Goal: Task Accomplishment & Management: Manage account settings

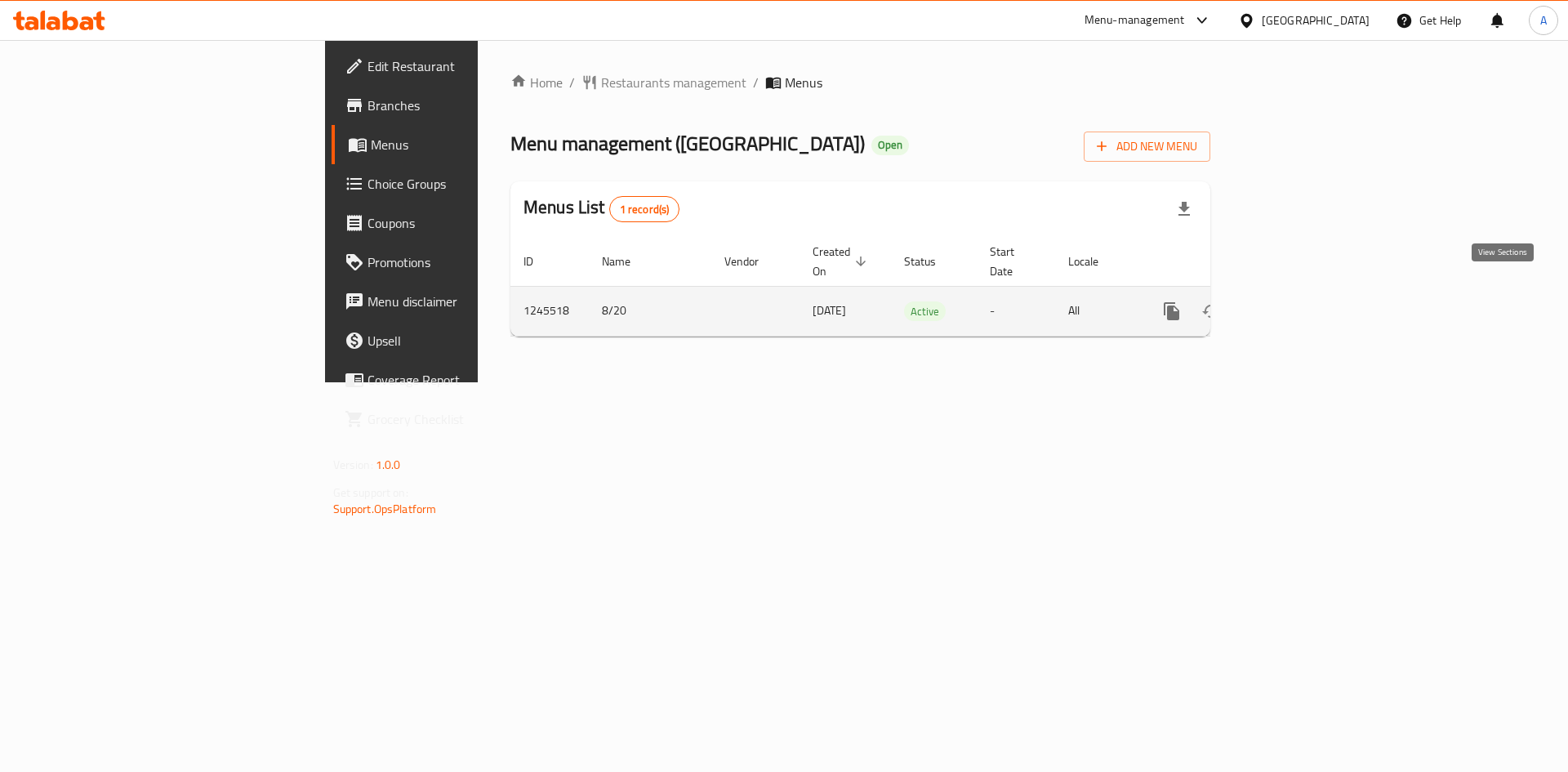
click at [1300, 302] on icon "enhanced table" at bounding box center [1290, 312] width 20 height 20
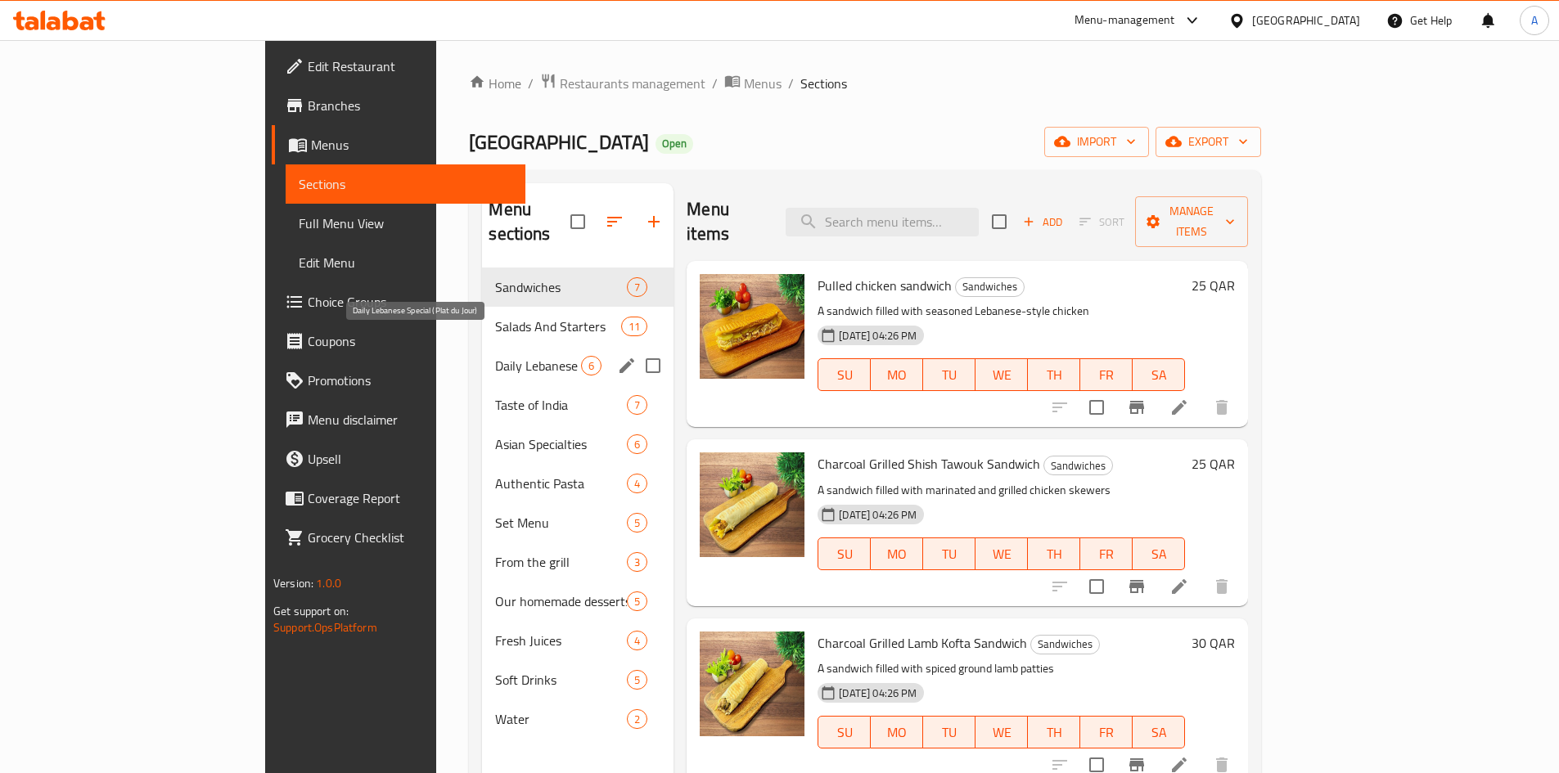
click at [495, 356] on span "Daily Lebanese Special (Plat du Jour)" at bounding box center [538, 366] width 86 height 20
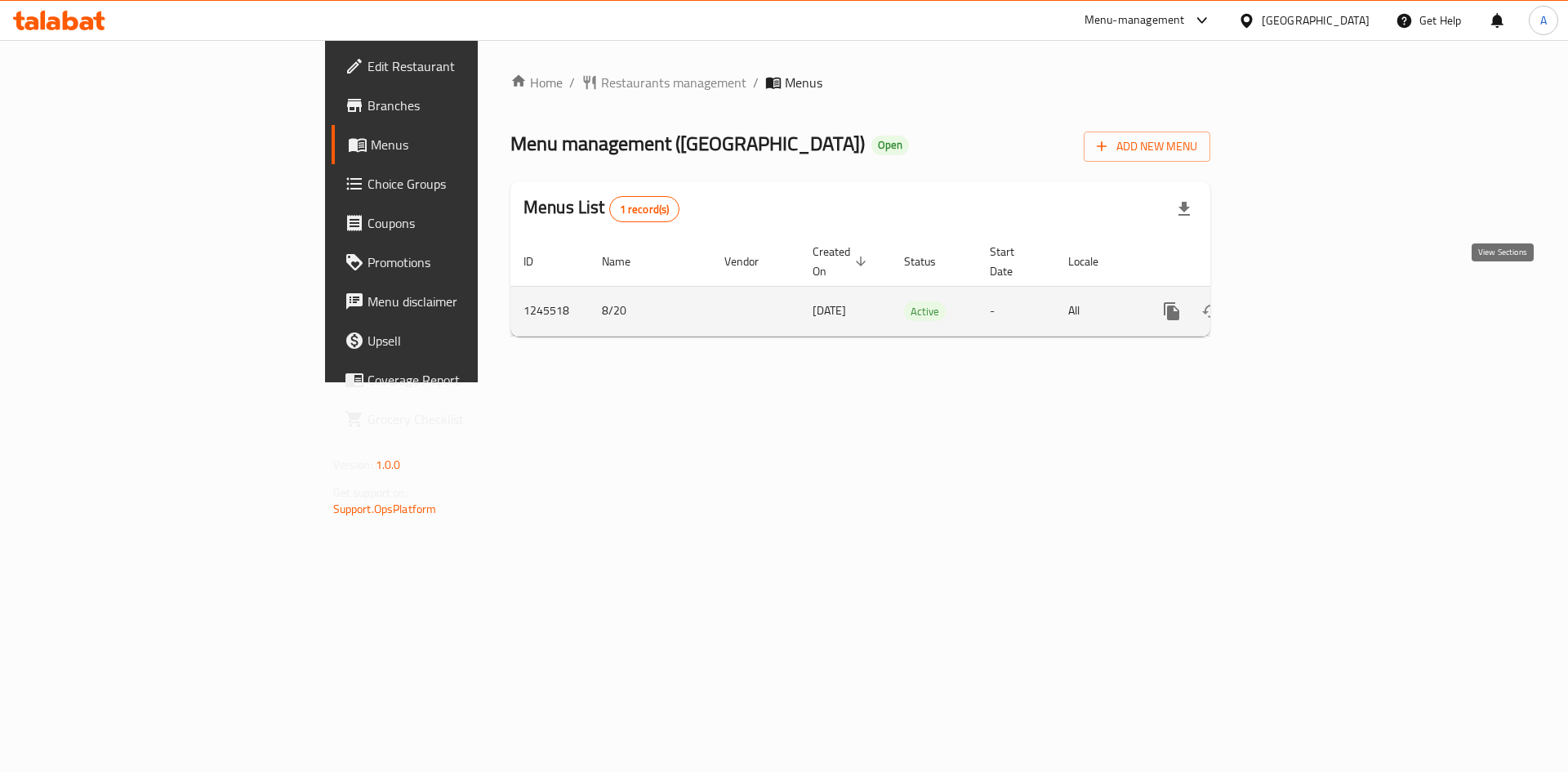
click at [1308, 292] on link "enhanced table" at bounding box center [1289, 311] width 39 height 39
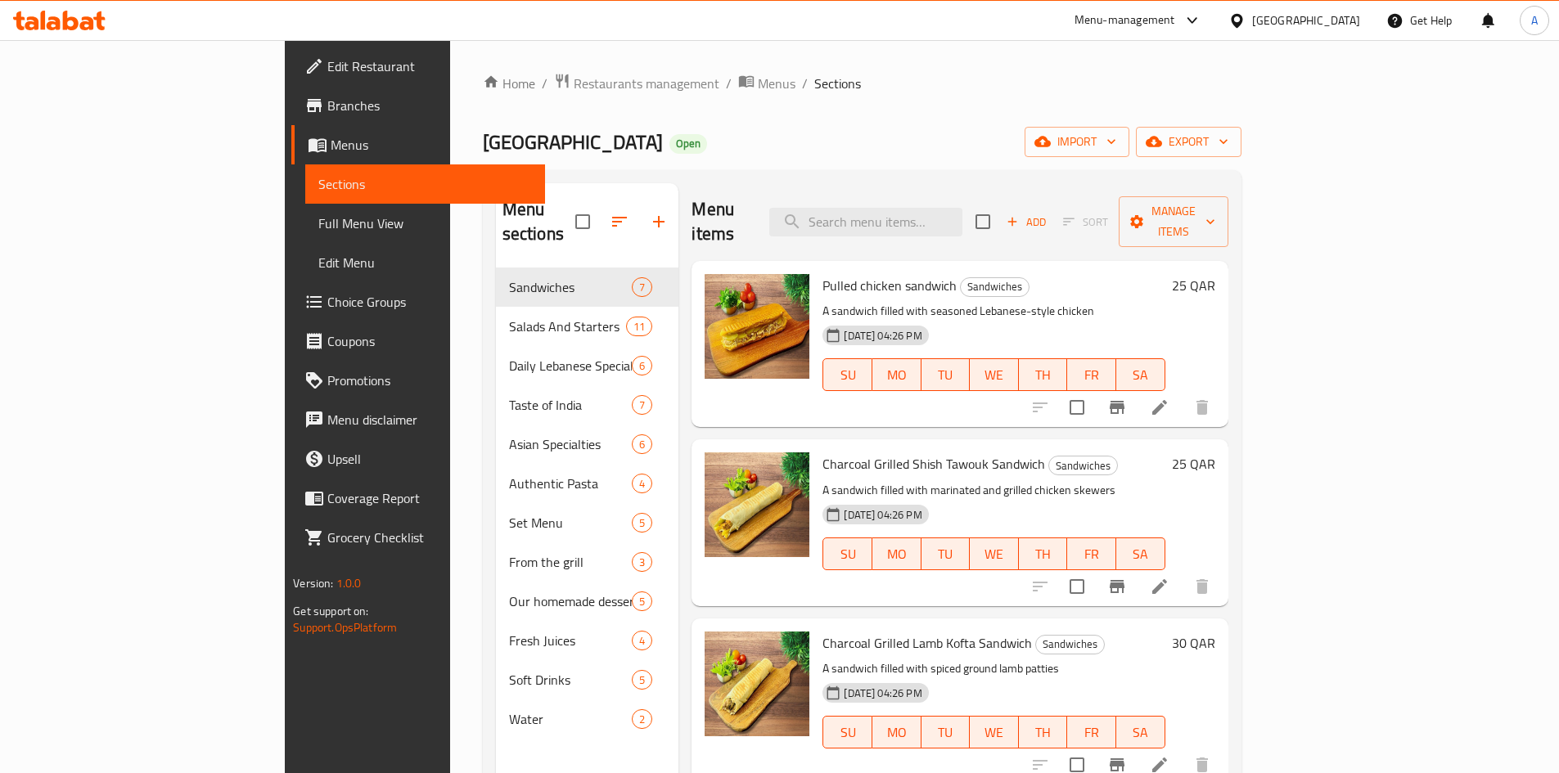
click at [1252, 18] on div at bounding box center [1240, 20] width 24 height 18
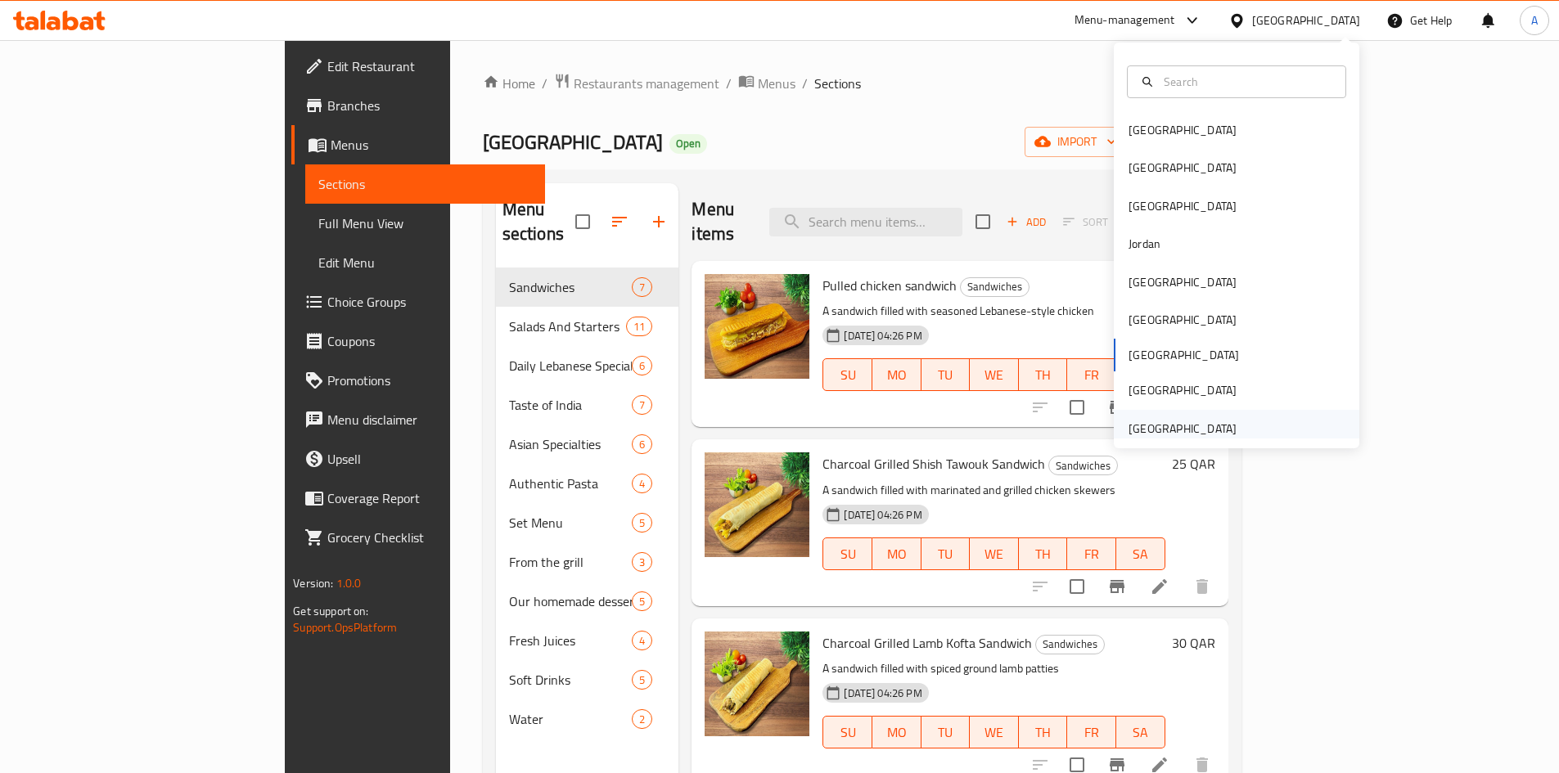
click at [1145, 430] on div "[GEOGRAPHIC_DATA]" at bounding box center [1182, 429] width 108 height 18
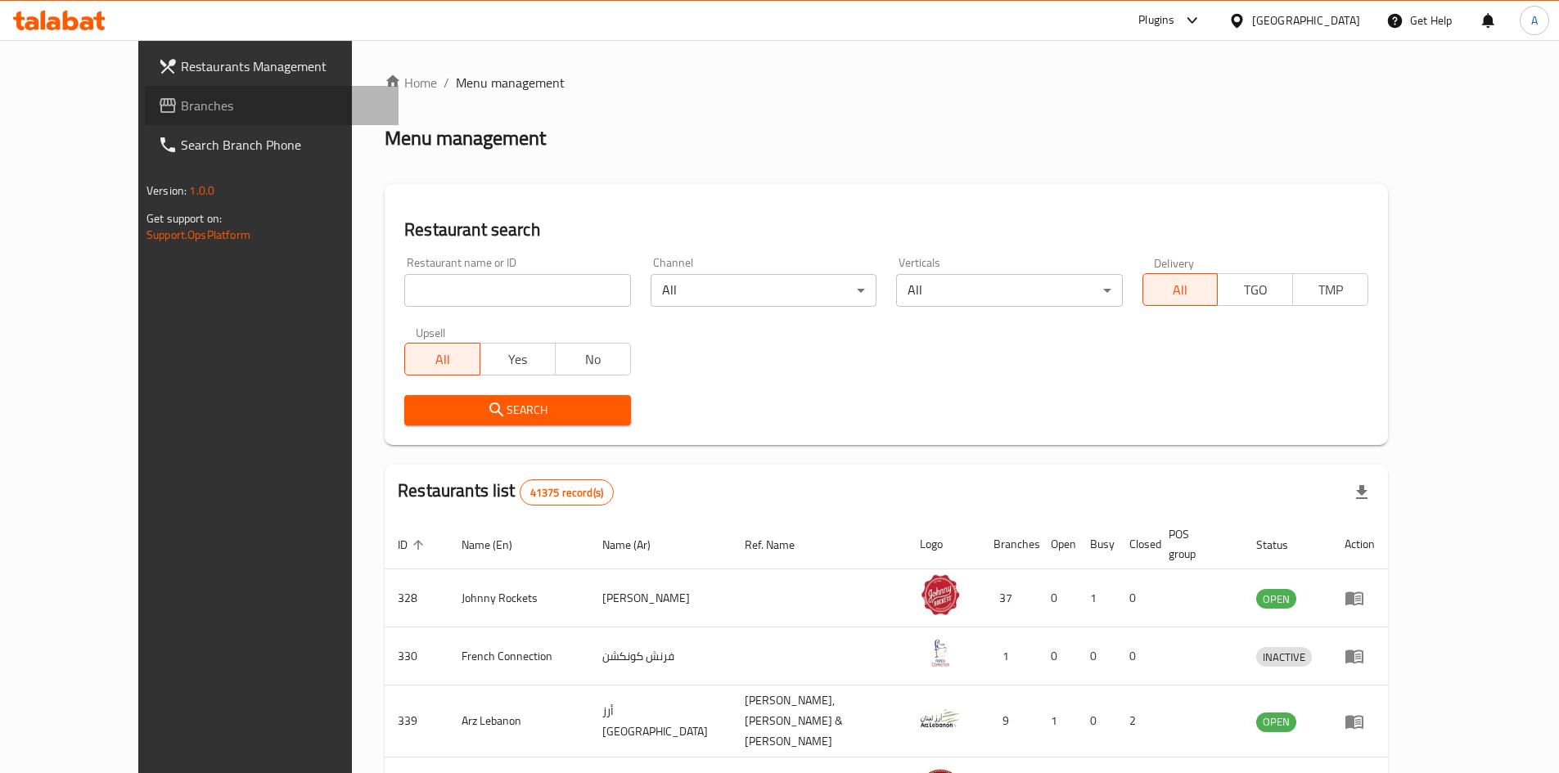
click at [181, 101] on span "Branches" at bounding box center [283, 106] width 205 height 20
